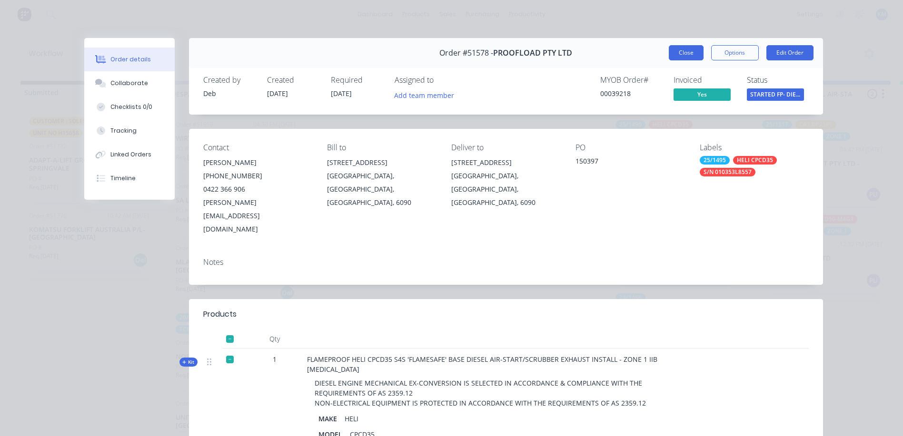
click at [670, 54] on button "Close" at bounding box center [686, 52] width 35 height 15
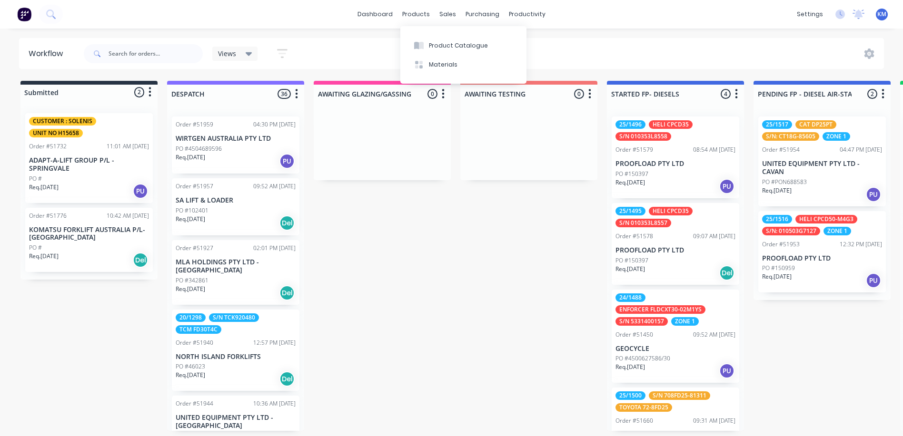
click at [443, 35] on div "Product Catalogue Materials" at bounding box center [463, 55] width 126 height 58
click at [440, 38] on button "Product Catalogue" at bounding box center [463, 45] width 126 height 19
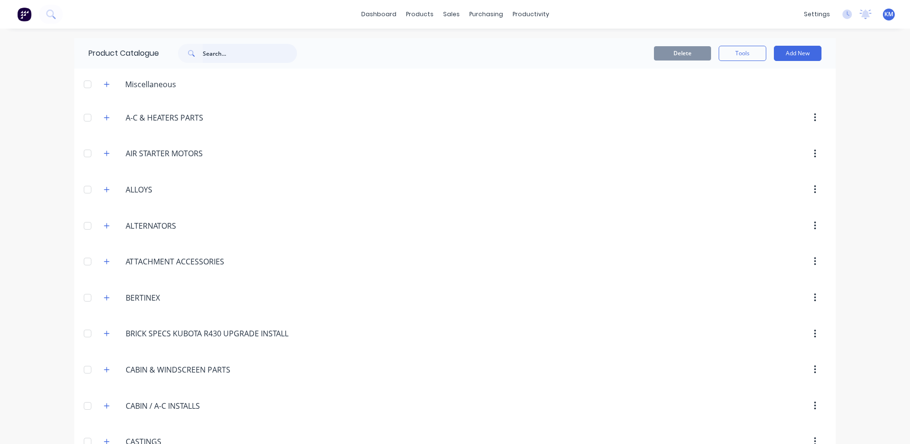
click at [205, 52] on input "text" at bounding box center [250, 53] width 94 height 19
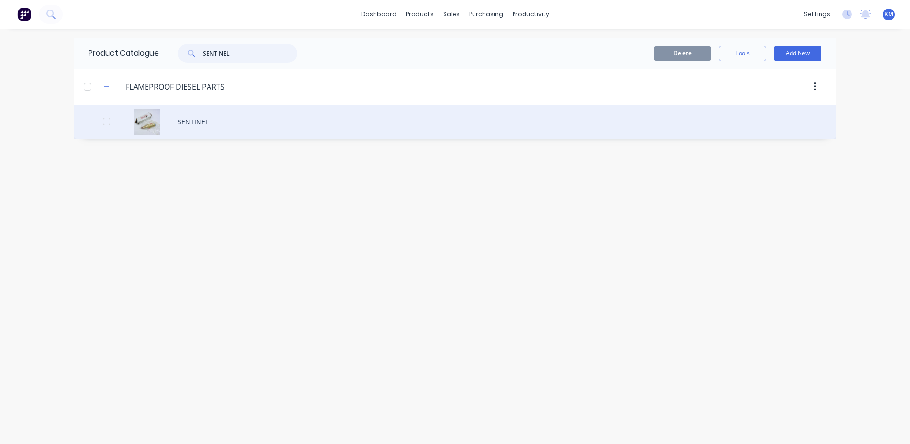
type input "SENTINEL"
click at [217, 123] on div "SENTINEL" at bounding box center [454, 122] width 761 height 34
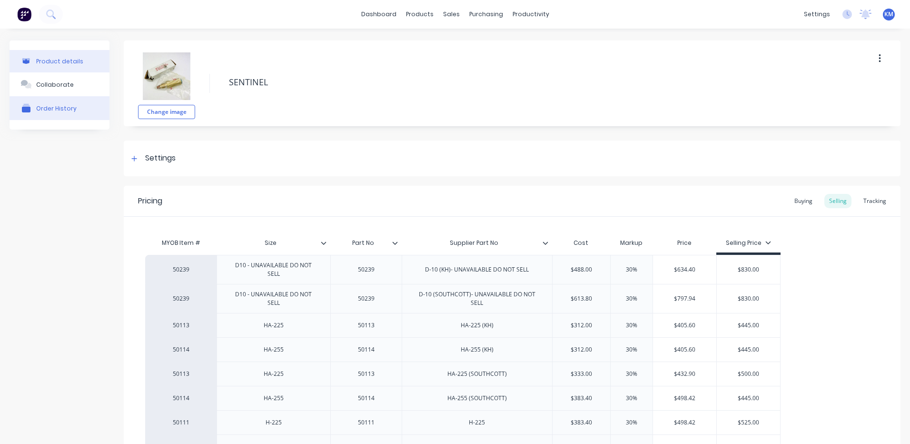
click at [76, 100] on button "Order History" at bounding box center [60, 108] width 100 height 24
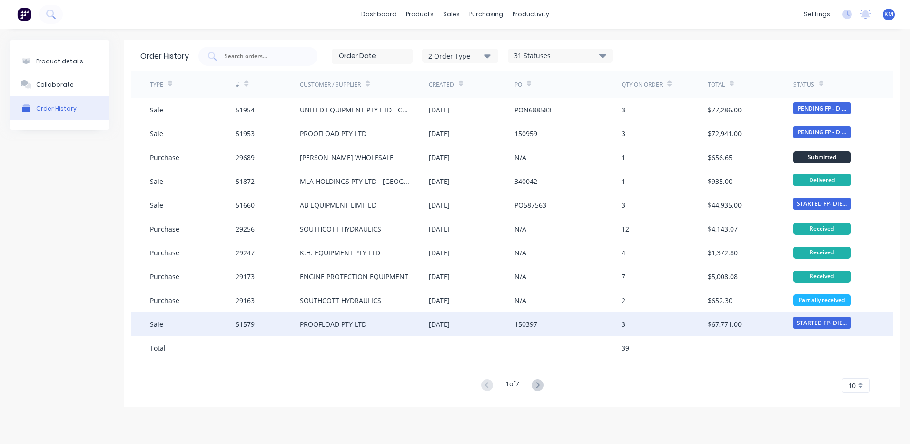
click at [395, 326] on div "PROOFLOAD PTY LTD" at bounding box center [364, 324] width 128 height 24
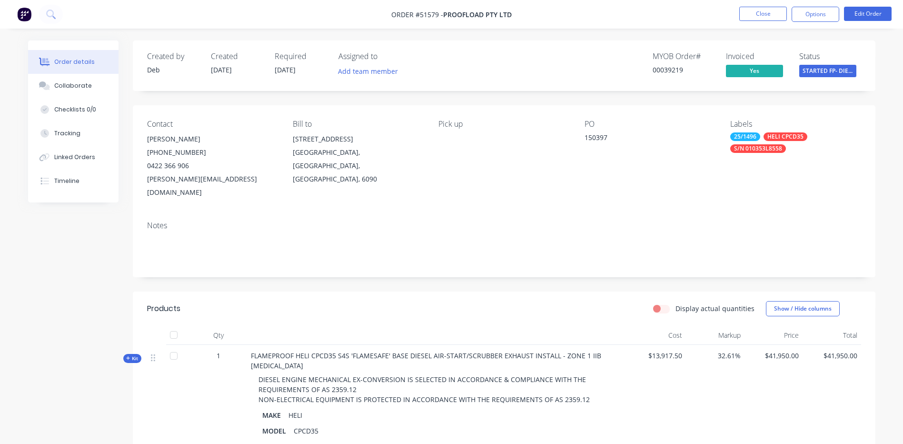
click at [135, 355] on span "Kit" at bounding box center [132, 358] width 12 height 7
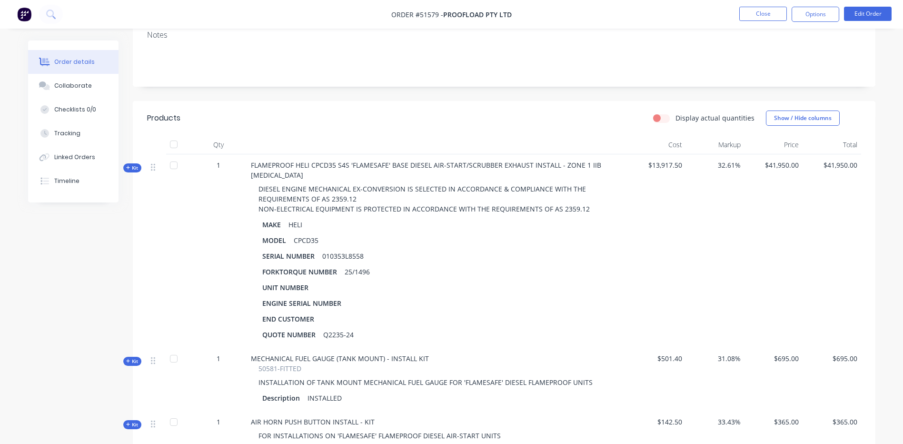
click at [136, 164] on span "Kit" at bounding box center [132, 167] width 12 height 7
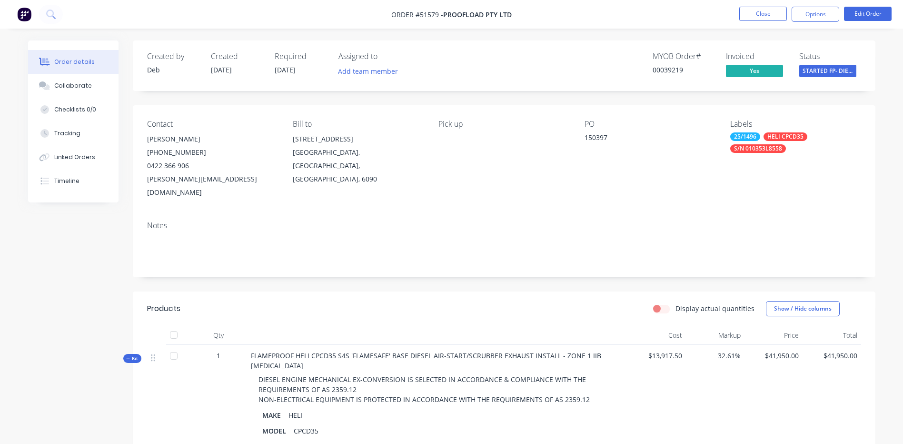
click at [133, 355] on span "Kit" at bounding box center [132, 358] width 12 height 7
click at [138, 355] on span "Kit" at bounding box center [132, 358] width 12 height 7
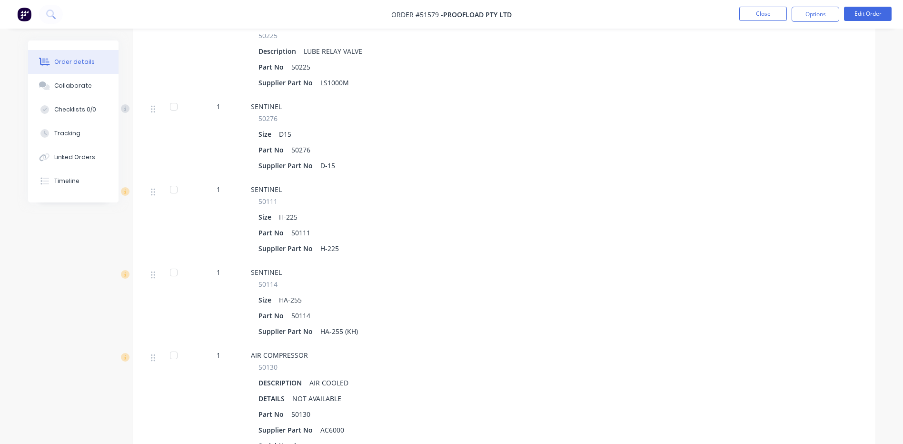
scroll to position [666, 0]
click at [739, 15] on button "Close" at bounding box center [763, 14] width 48 height 14
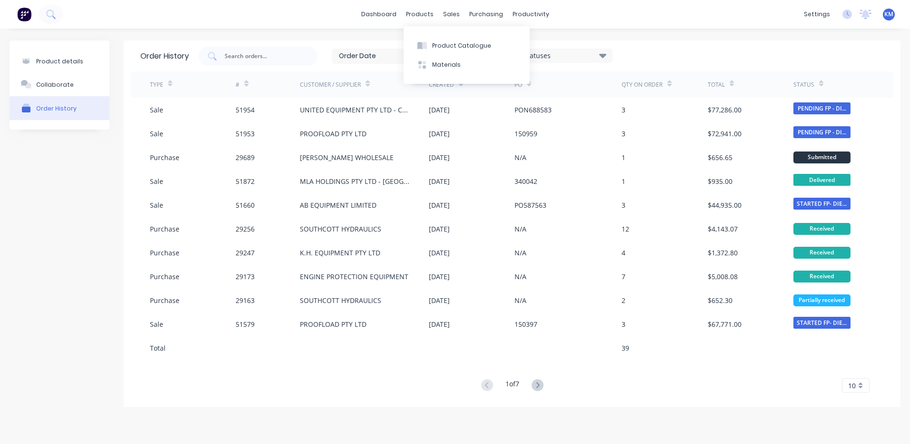
click at [432, 32] on div "Product Catalogue Materials" at bounding box center [467, 55] width 126 height 58
drag, startPoint x: 434, startPoint y: 33, endPoint x: 438, endPoint y: 39, distance: 7.7
click at [437, 37] on div "Product Catalogue Materials" at bounding box center [467, 55] width 126 height 58
click at [438, 39] on button "Product Catalogue" at bounding box center [467, 45] width 126 height 19
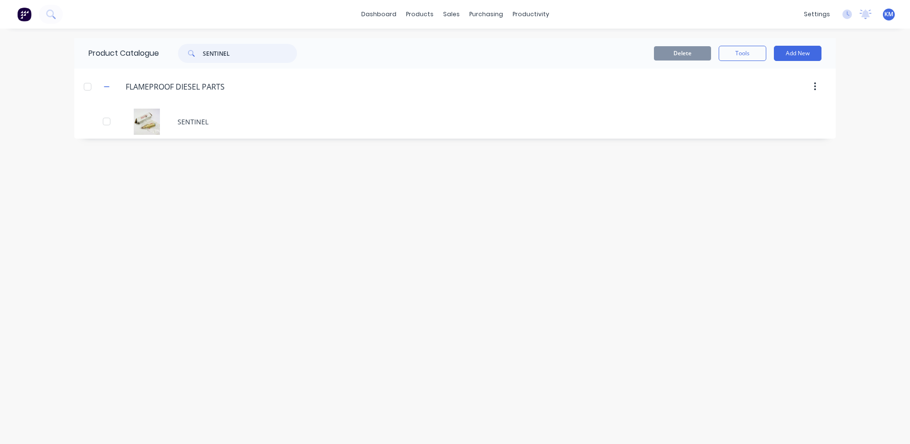
click at [257, 53] on input "SENTINEL" at bounding box center [250, 53] width 94 height 19
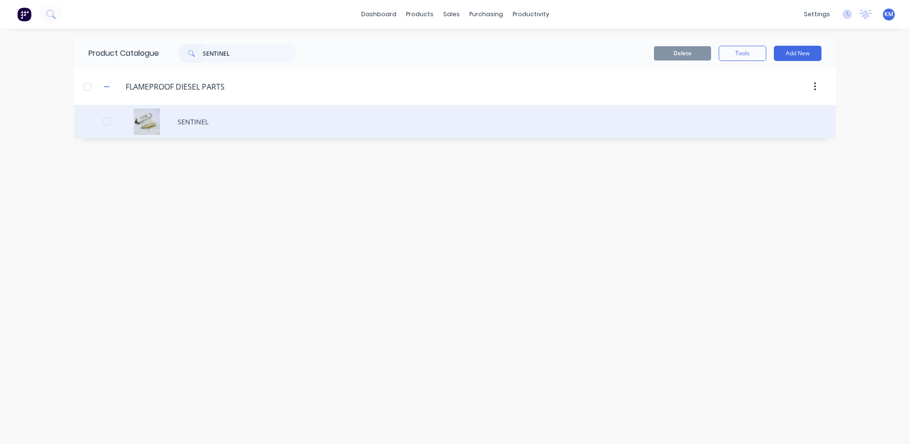
click at [223, 117] on div "SENTINEL" at bounding box center [454, 122] width 761 height 34
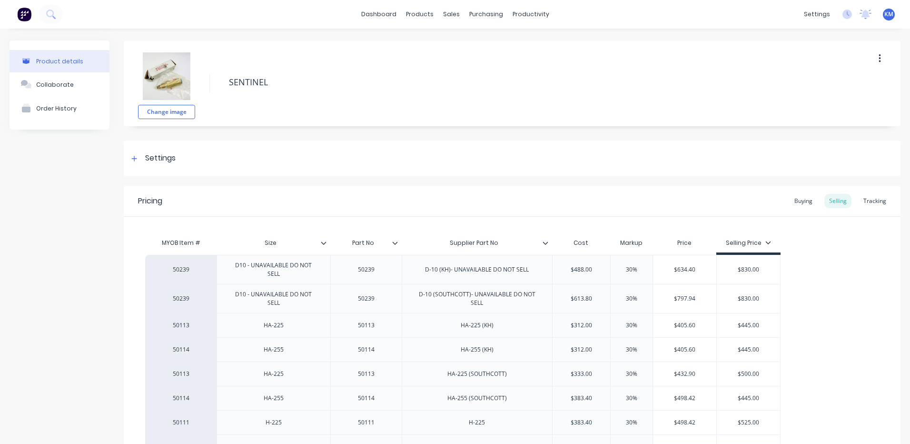
type textarea "x"
click at [414, 32] on div "Product Catalogue Materials" at bounding box center [463, 55] width 126 height 58
click at [418, 38] on button "Product Catalogue" at bounding box center [463, 45] width 126 height 19
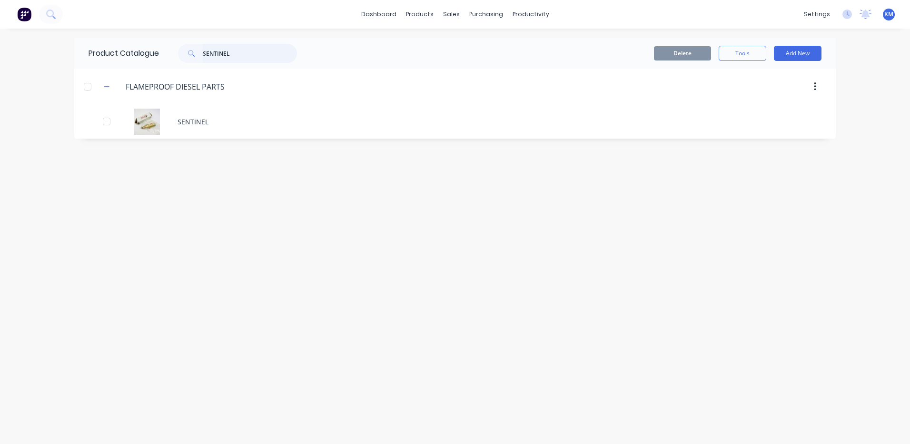
click at [226, 49] on input "SENTINEL" at bounding box center [250, 53] width 94 height 19
drag, startPoint x: 241, startPoint y: 49, endPoint x: 156, endPoint y: 39, distance: 85.7
click at [156, 39] on div "Product Catalogue SENTINEL" at bounding box center [197, 53] width 247 height 30
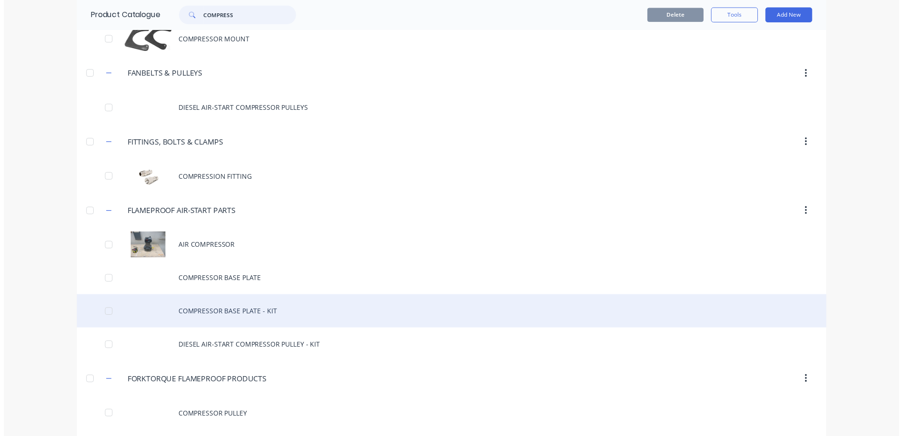
scroll to position [190, 0]
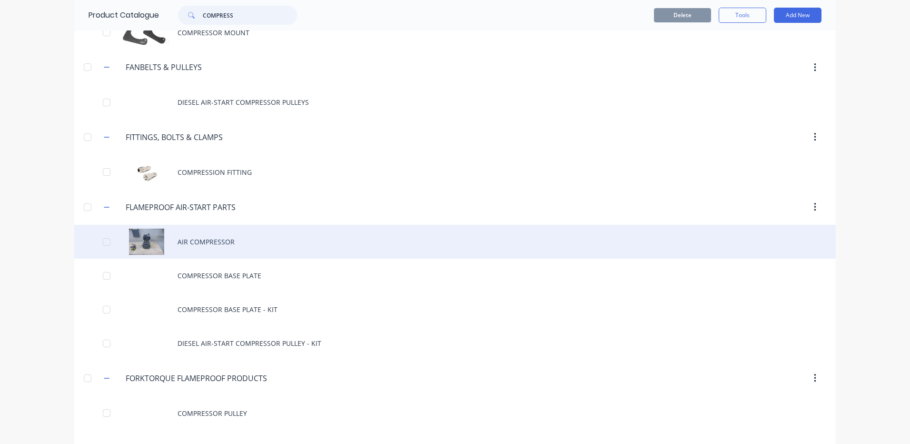
type input "COMPRESS"
click at [216, 247] on div "AIR COMPRESSOR" at bounding box center [454, 242] width 761 height 34
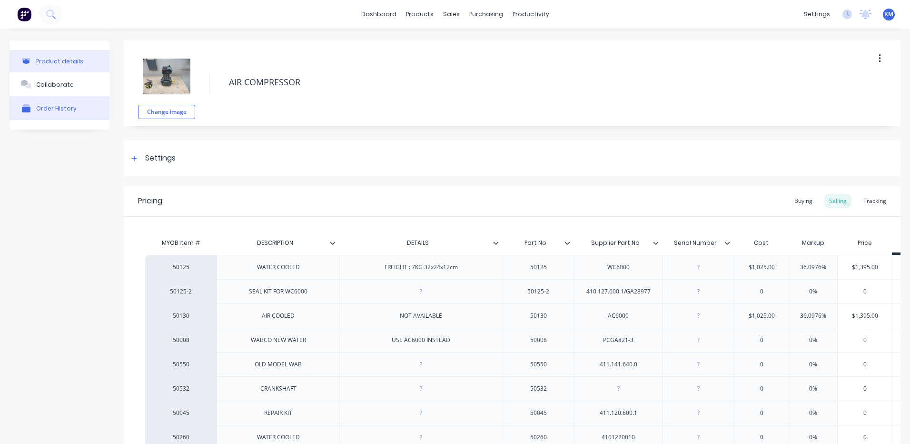
click at [87, 106] on button "Order History" at bounding box center [60, 108] width 100 height 24
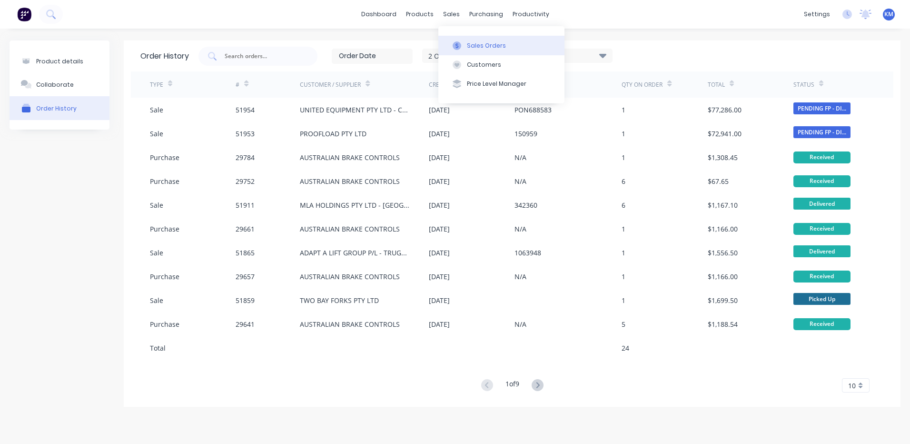
click at [458, 41] on icon at bounding box center [457, 45] width 9 height 9
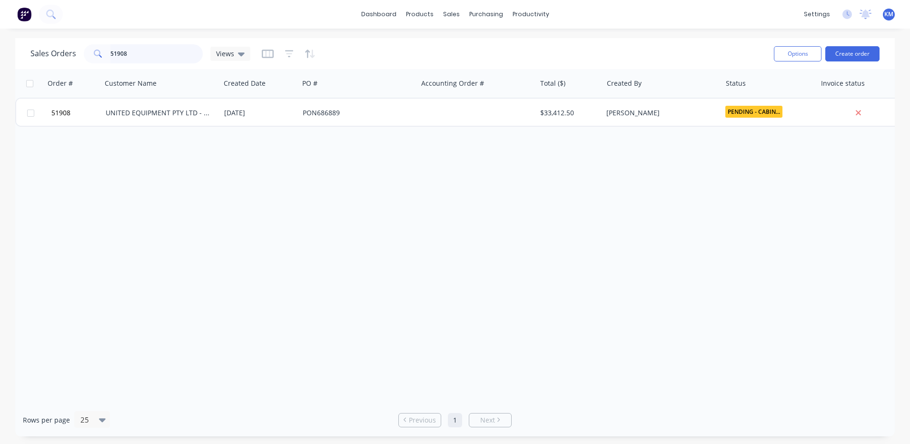
click at [170, 58] on input "51908" at bounding box center [156, 53] width 93 height 19
click at [540, 47] on div "Workflow" at bounding box center [547, 45] width 29 height 9
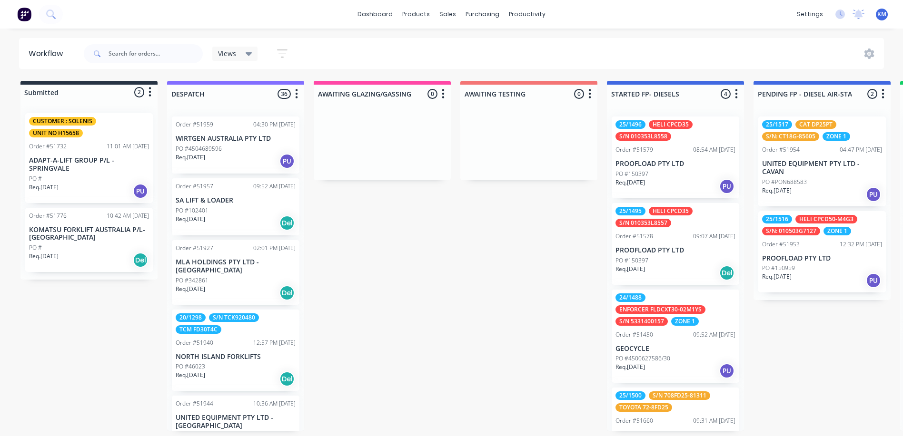
click at [683, 252] on p "PROOFLOAD PTY LTD" at bounding box center [675, 251] width 120 height 8
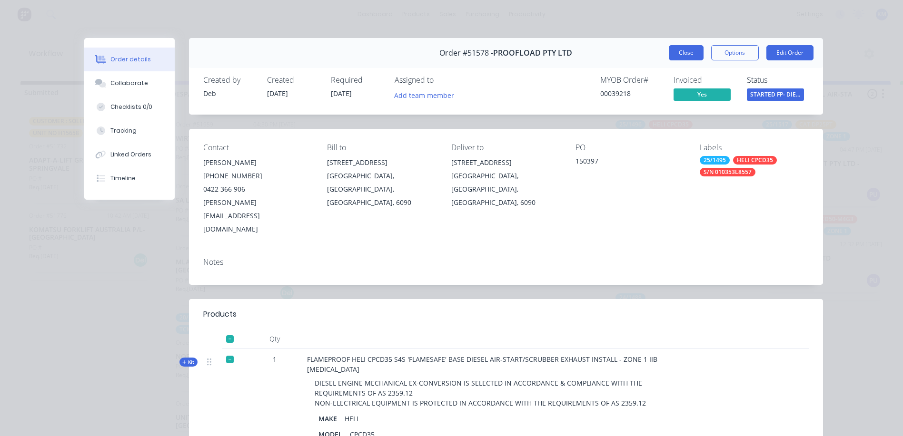
click at [673, 52] on button "Close" at bounding box center [686, 52] width 35 height 15
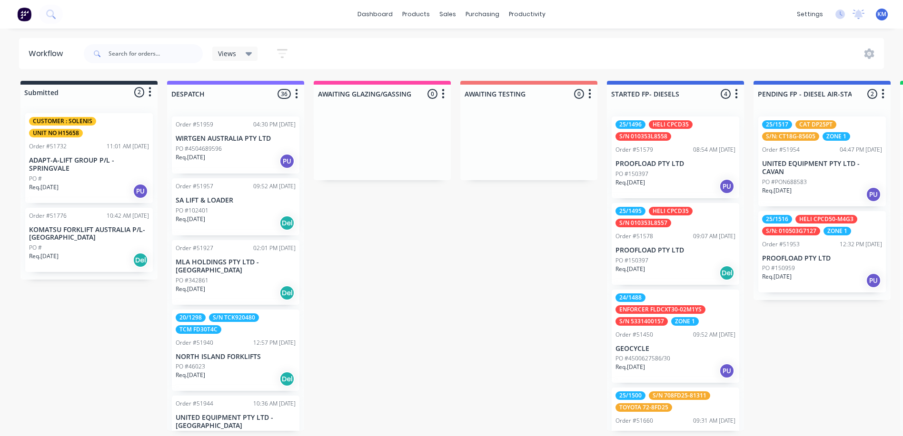
click at [643, 174] on p "PO #150397" at bounding box center [631, 174] width 33 height 9
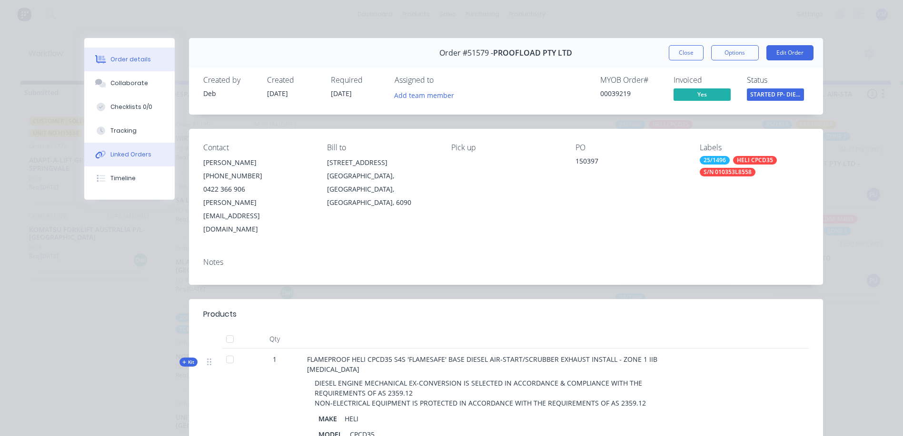
click at [148, 164] on button "Linked Orders" at bounding box center [129, 155] width 90 height 24
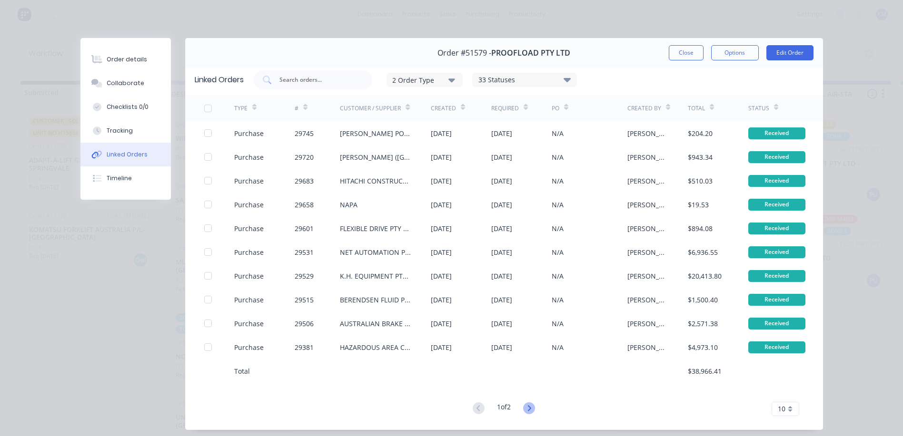
click at [525, 410] on icon at bounding box center [529, 409] width 12 height 12
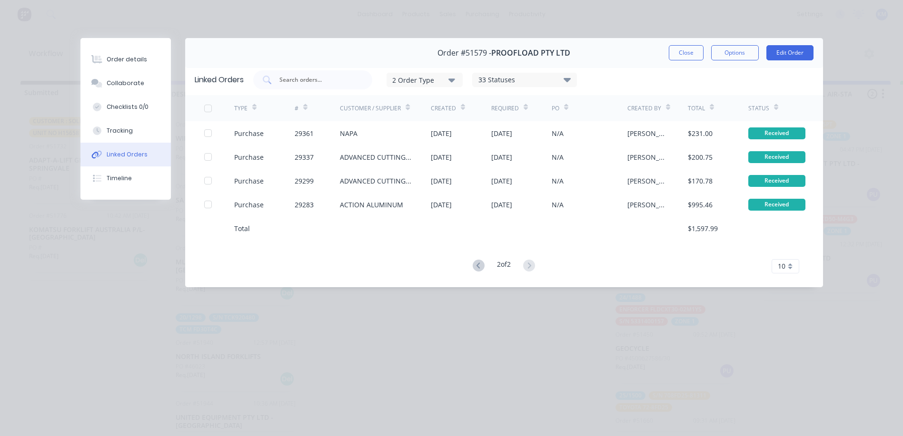
click at [470, 262] on button at bounding box center [479, 266] width 18 height 14
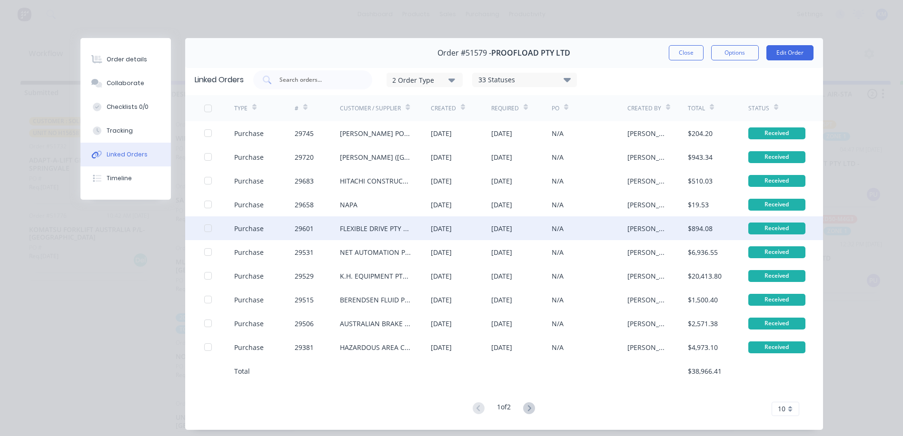
click at [462, 236] on div "[DATE]" at bounding box center [461, 229] width 60 height 24
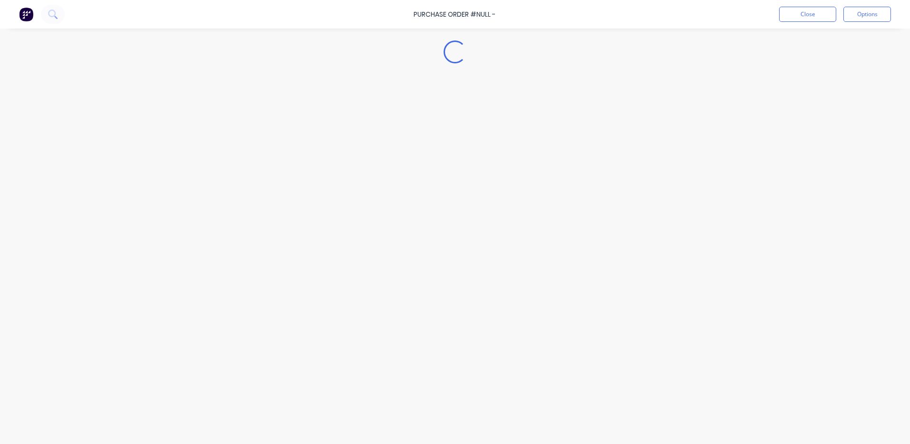
type textarea "x"
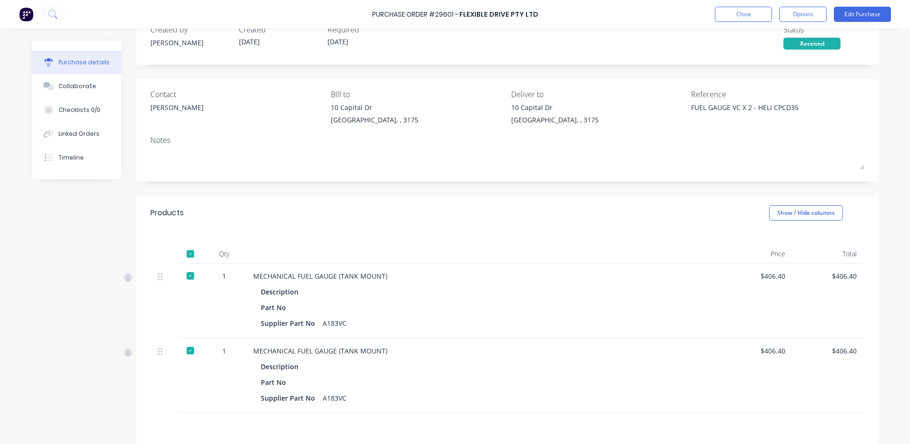
scroll to position [95, 0]
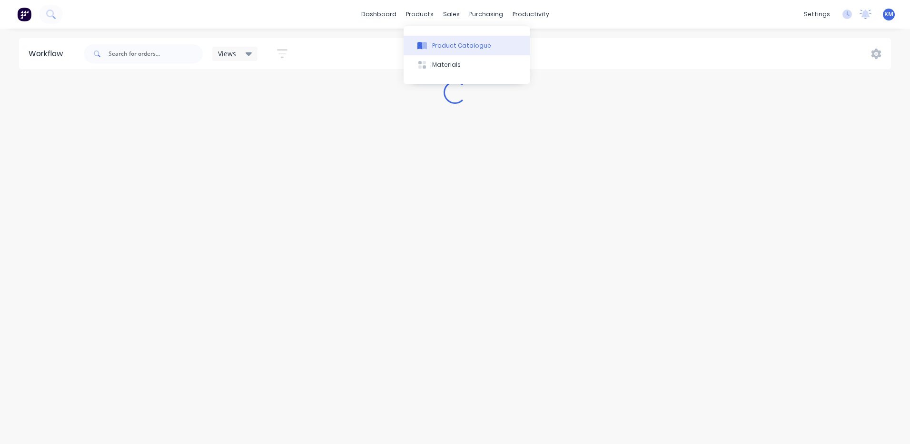
click at [423, 42] on icon at bounding box center [424, 46] width 5 height 8
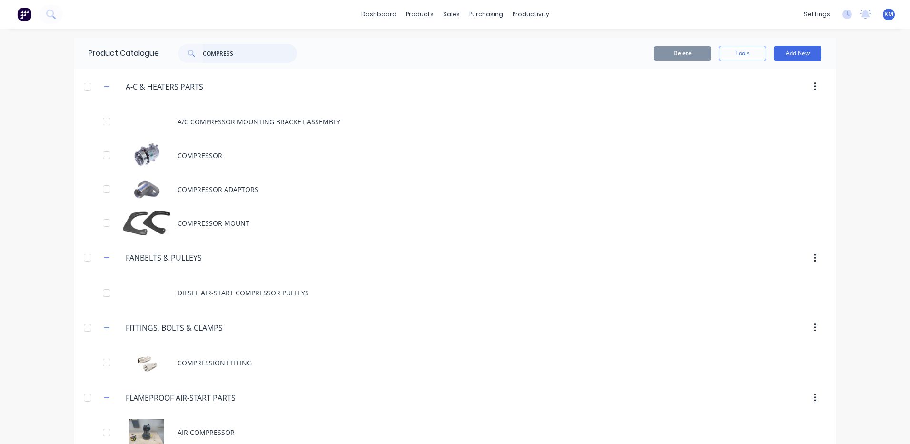
click at [217, 55] on input "COMPRESS" at bounding box center [250, 53] width 94 height 19
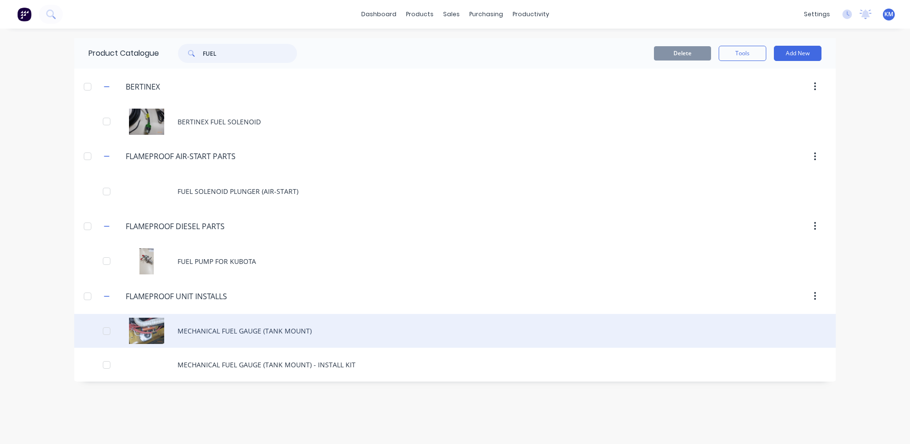
type input "FUEL"
click at [282, 332] on div "MECHANICAL FUEL GAUGE (TANK MOUNT)" at bounding box center [454, 331] width 761 height 34
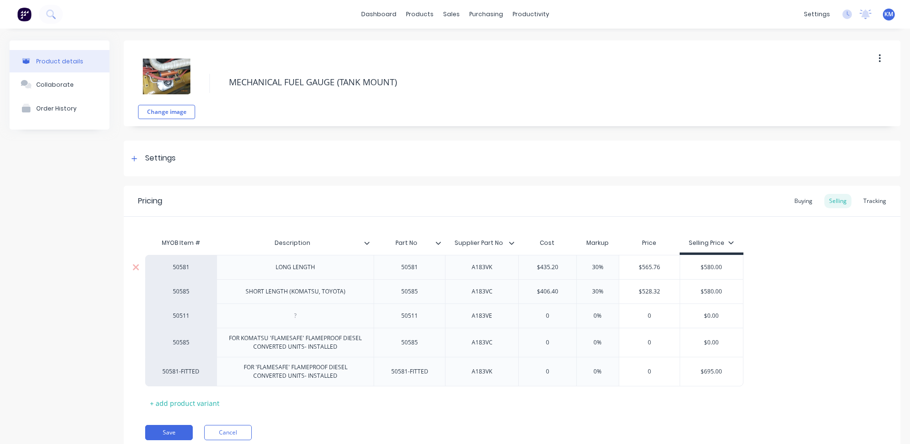
type textarea "x"
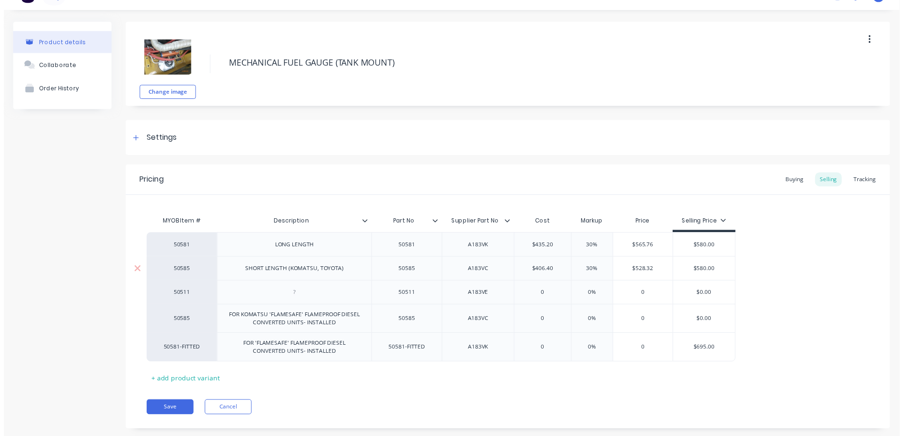
scroll to position [37, 0]
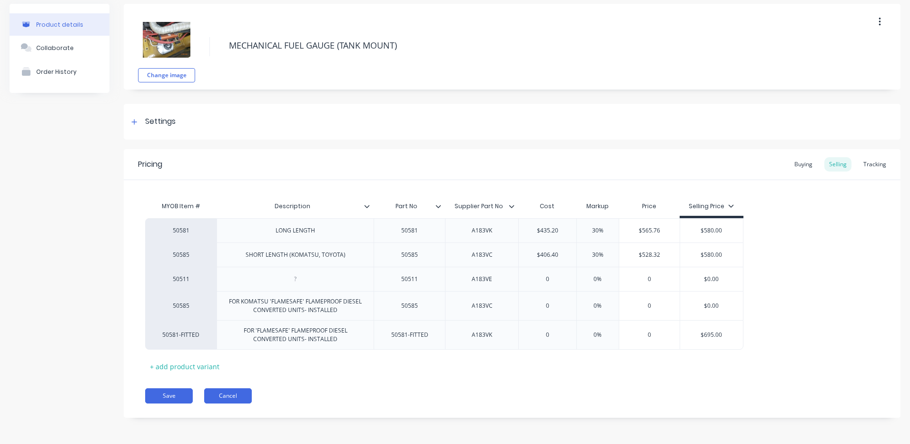
click at [222, 400] on button "Cancel" at bounding box center [228, 395] width 48 height 15
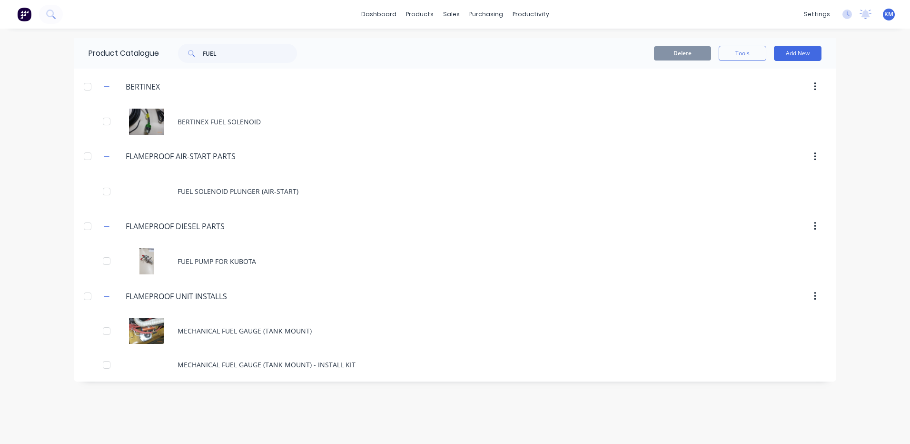
click at [315, 42] on div "Product Catalogue FUEL" at bounding box center [197, 53] width 247 height 30
click at [529, 46] on div at bounding box center [523, 45] width 14 height 9
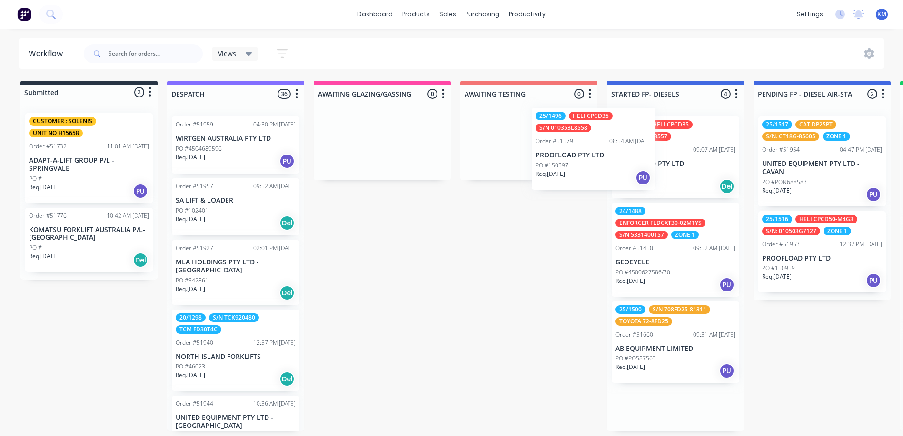
drag, startPoint x: 653, startPoint y: 175, endPoint x: 555, endPoint y: 168, distance: 98.3
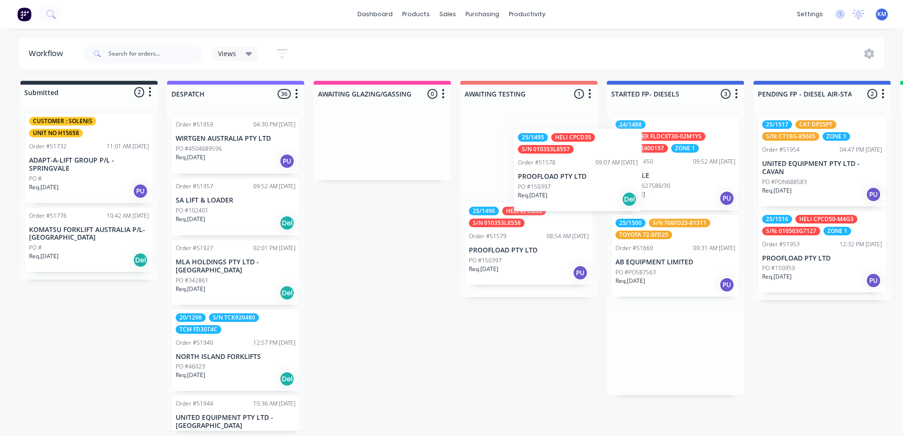
drag, startPoint x: 647, startPoint y: 161, endPoint x: 536, endPoint y: 171, distance: 111.4
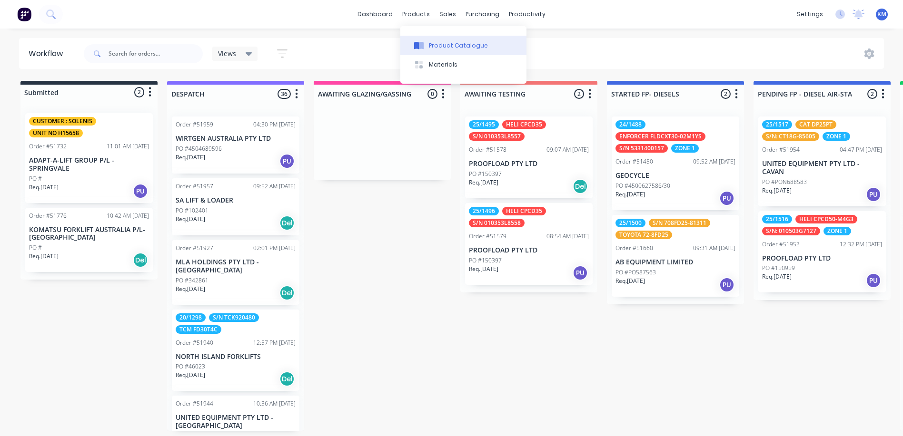
click at [425, 44] on div at bounding box center [419, 45] width 14 height 9
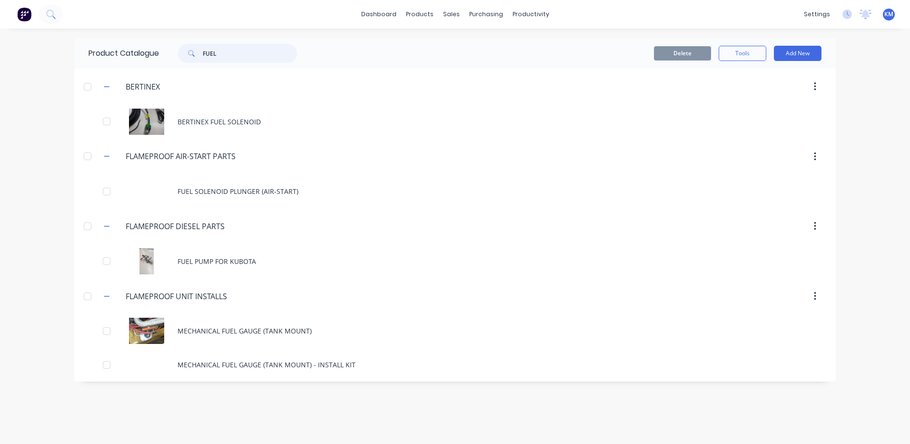
click at [207, 57] on input "FUEL" at bounding box center [250, 53] width 94 height 19
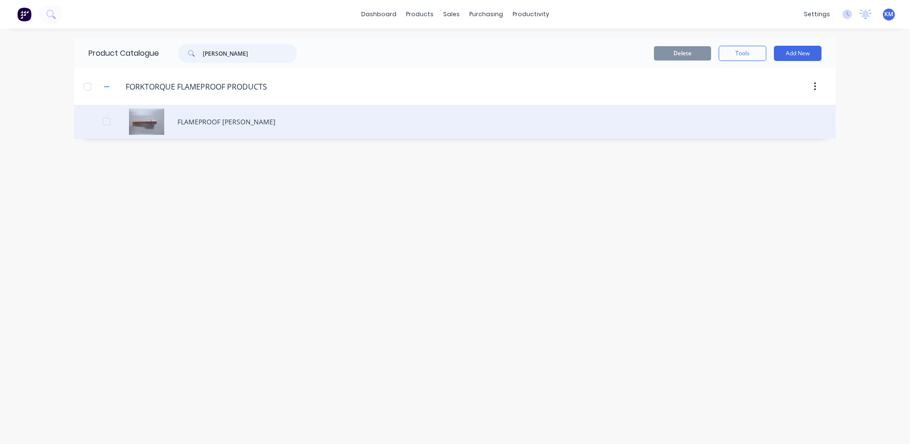
type input "[PERSON_NAME]"
click at [222, 128] on div "FLAMEPROOF [PERSON_NAME]" at bounding box center [454, 122] width 761 height 34
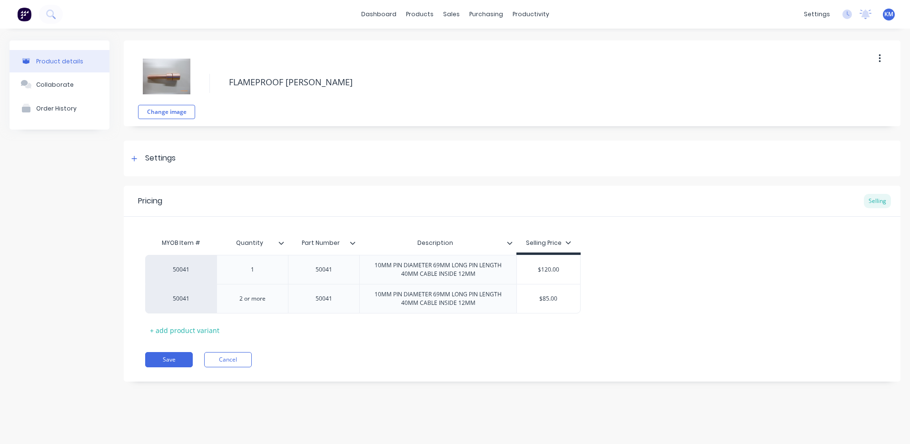
type textarea "x"
click at [232, 358] on button "Cancel" at bounding box center [228, 359] width 48 height 15
